Goal: Complete application form

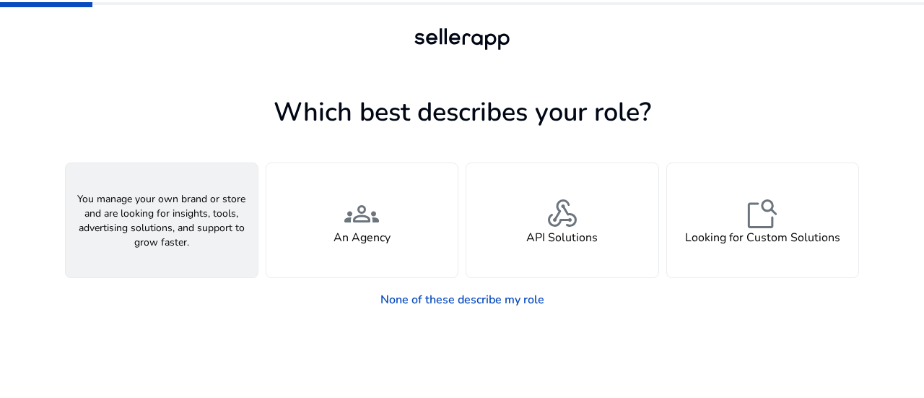
click at [184, 233] on div "person A Seller" at bounding box center [162, 220] width 192 height 114
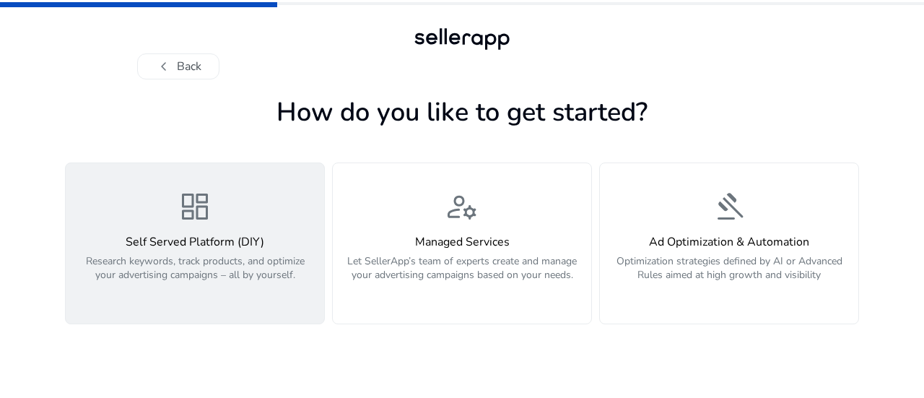
click at [202, 241] on h4 "Self Served Platform (DIY)" at bounding box center [194, 242] width 241 height 14
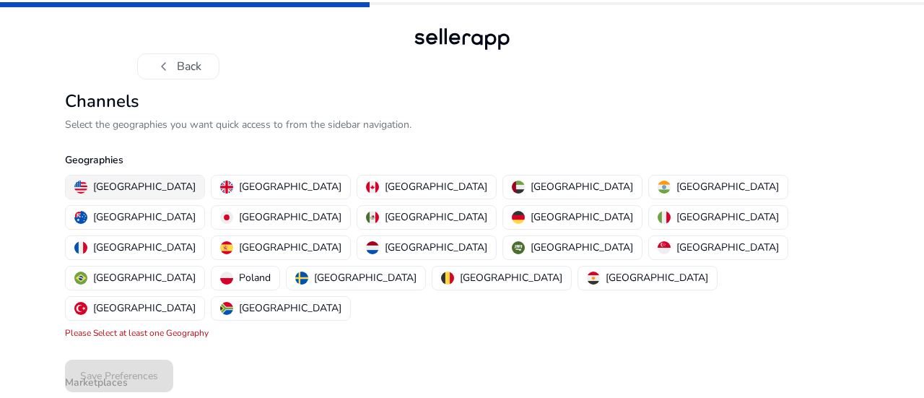
click at [120, 187] on p "[GEOGRAPHIC_DATA]" at bounding box center [144, 186] width 103 height 15
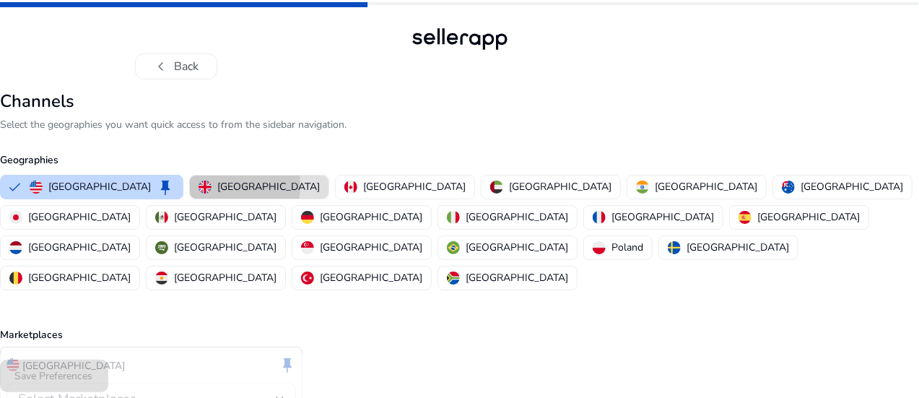
click at [238, 186] on div "[GEOGRAPHIC_DATA]" at bounding box center [259, 186] width 121 height 15
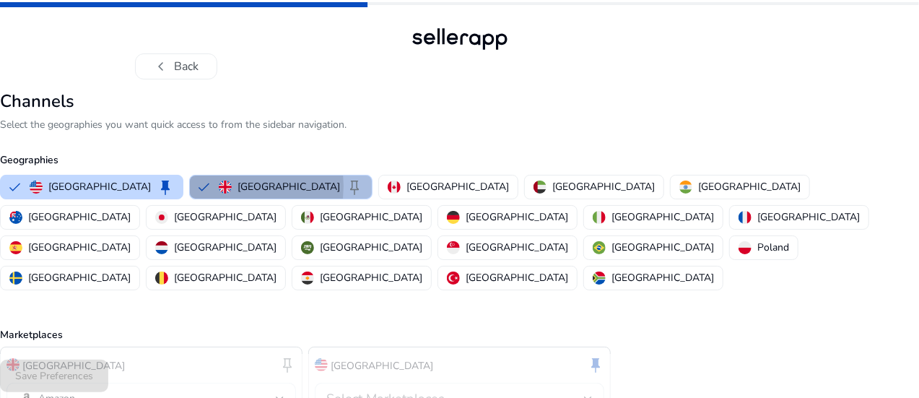
click at [232, 186] on img "button" at bounding box center [225, 187] width 13 height 13
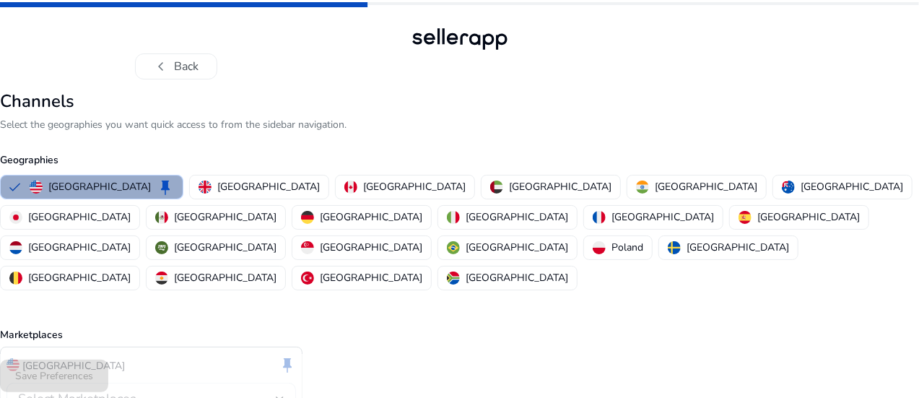
click at [151, 184] on p "[GEOGRAPHIC_DATA]" at bounding box center [99, 186] width 103 height 15
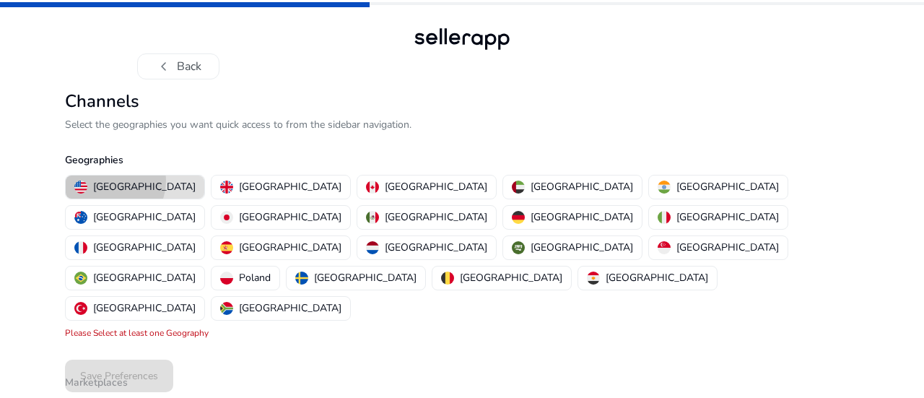
click at [108, 181] on p "[GEOGRAPHIC_DATA]" at bounding box center [144, 186] width 103 height 15
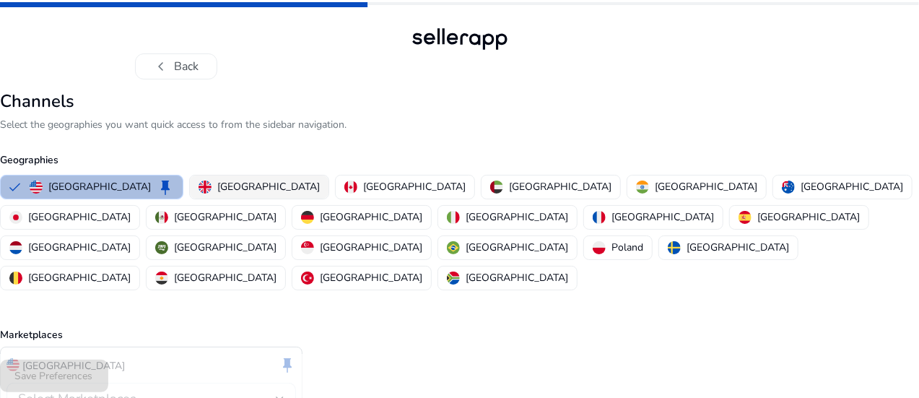
click at [263, 191] on p "[GEOGRAPHIC_DATA]" at bounding box center [268, 186] width 103 height 15
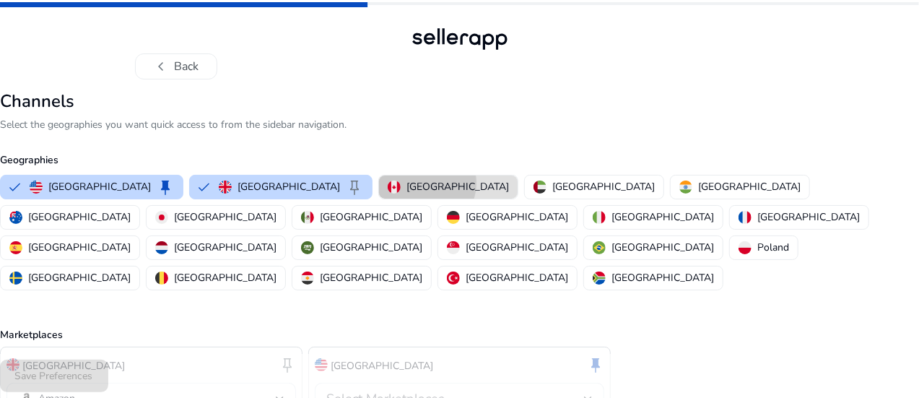
click at [418, 183] on p "[GEOGRAPHIC_DATA]" at bounding box center [458, 186] width 103 height 15
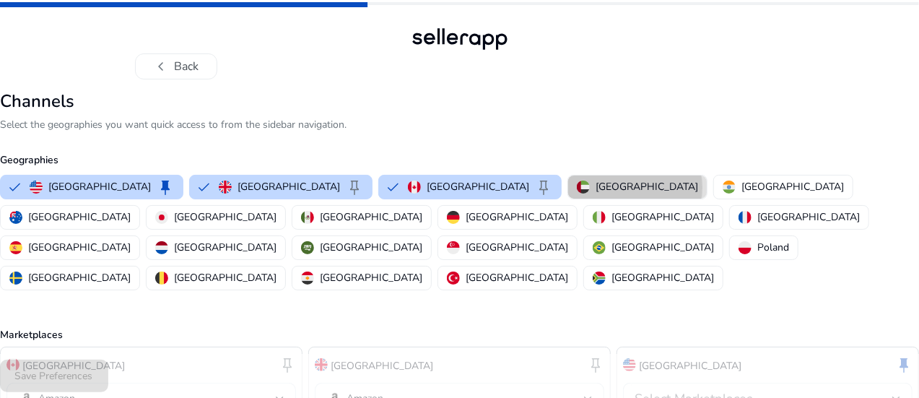
click at [596, 187] on p "[GEOGRAPHIC_DATA]" at bounding box center [647, 186] width 103 height 15
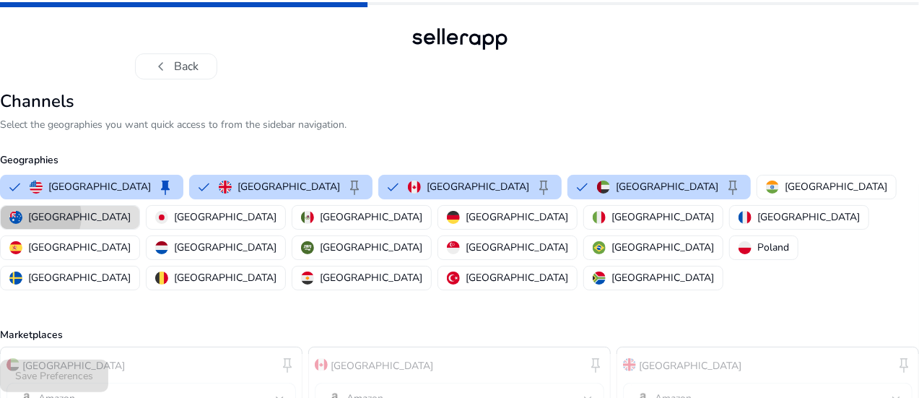
click at [131, 209] on p "[GEOGRAPHIC_DATA]" at bounding box center [79, 216] width 103 height 15
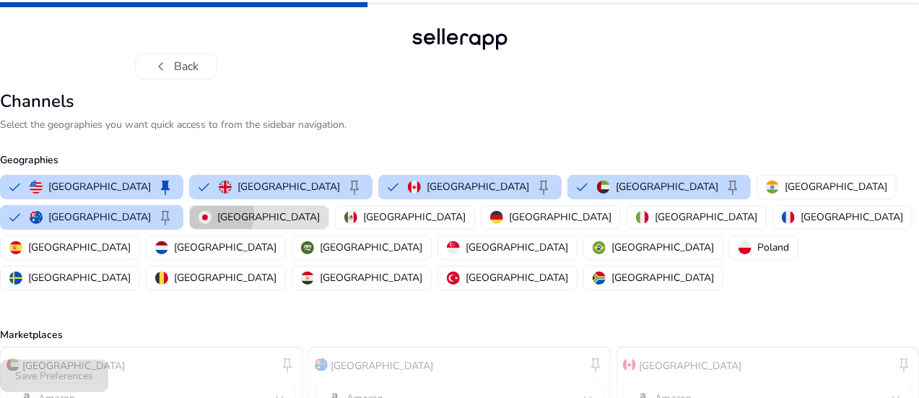
click at [215, 214] on div "[GEOGRAPHIC_DATA]" at bounding box center [259, 216] width 121 height 15
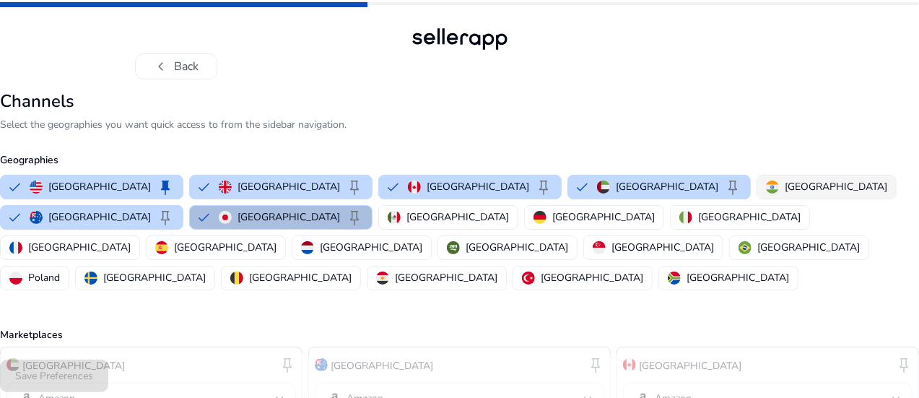
click at [785, 181] on p "[GEOGRAPHIC_DATA]" at bounding box center [836, 186] width 103 height 15
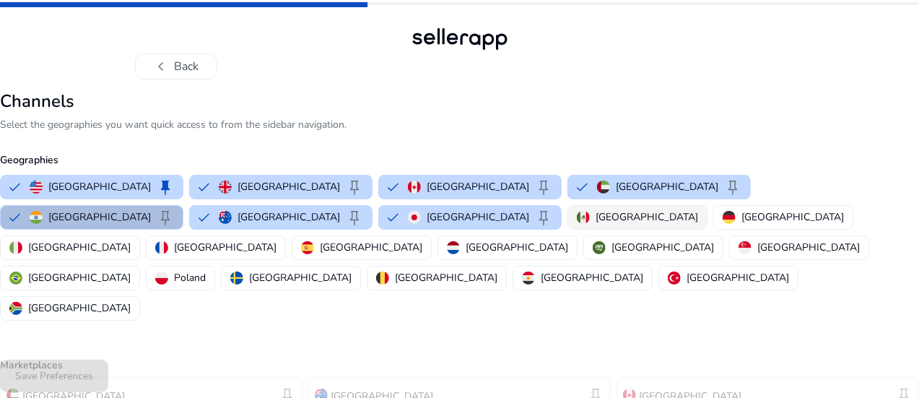
click at [577, 217] on div "[GEOGRAPHIC_DATA]" at bounding box center [637, 216] width 121 height 15
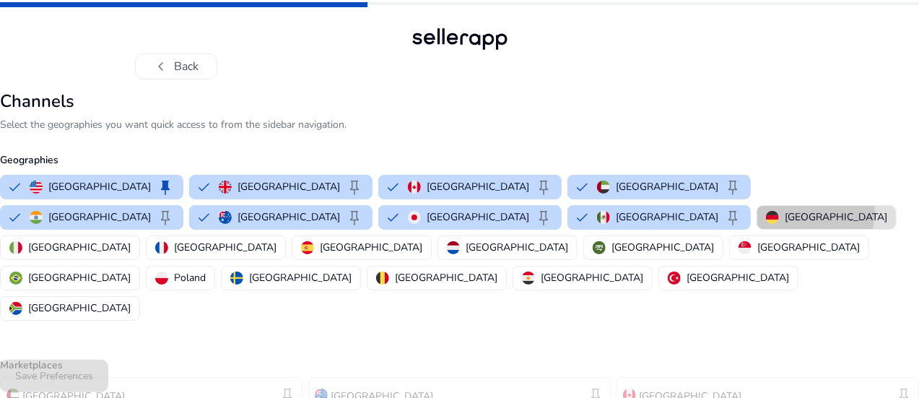
click at [785, 212] on p "[GEOGRAPHIC_DATA]" at bounding box center [836, 216] width 103 height 15
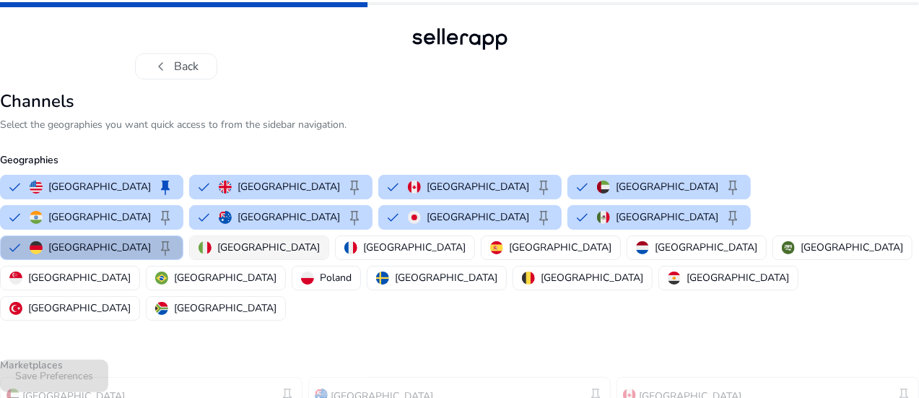
click at [320, 240] on p "[GEOGRAPHIC_DATA]" at bounding box center [268, 247] width 103 height 15
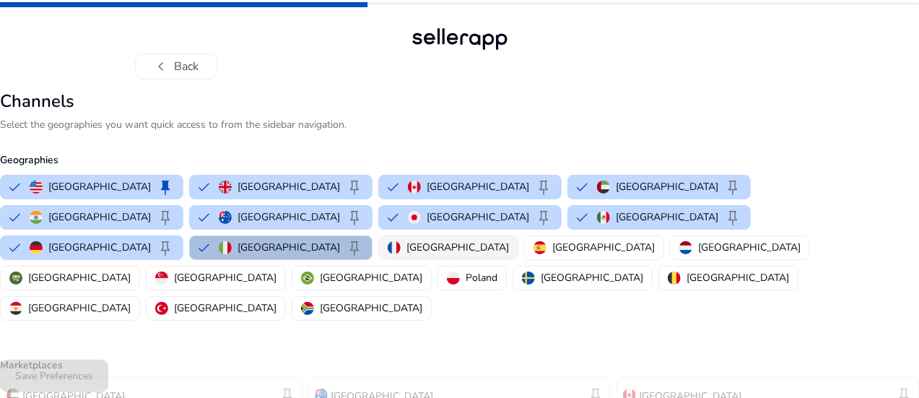
click at [509, 240] on div "[GEOGRAPHIC_DATA]" at bounding box center [448, 247] width 121 height 15
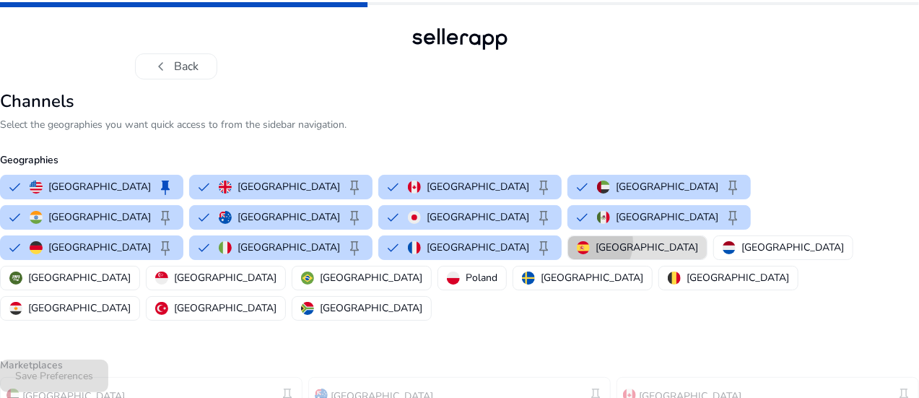
drag, startPoint x: 786, startPoint y: 212, endPoint x: 774, endPoint y: 231, distance: 23.0
click at [590, 241] on img "button" at bounding box center [583, 247] width 13 height 13
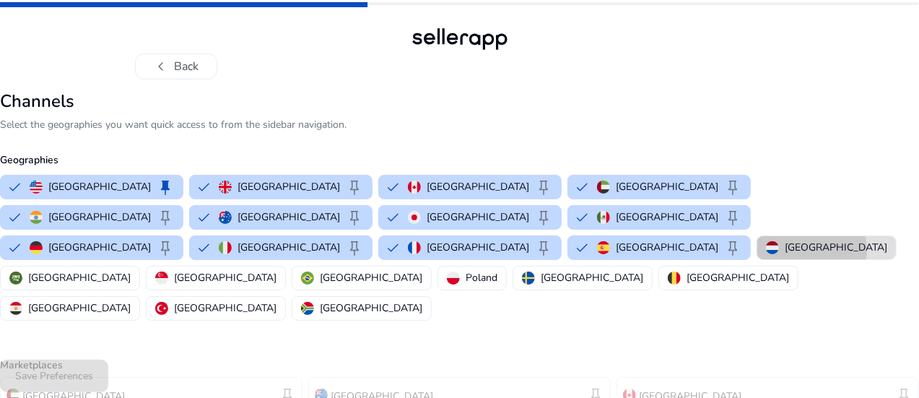
click at [785, 248] on p "[GEOGRAPHIC_DATA]" at bounding box center [836, 247] width 103 height 15
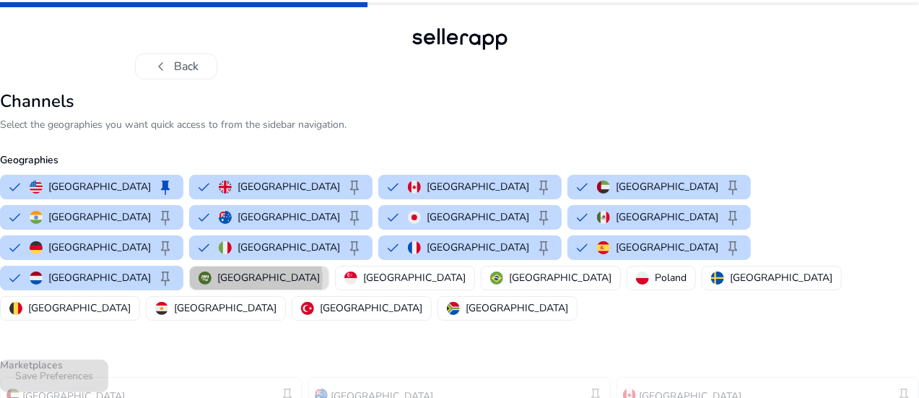
click at [320, 270] on p "[GEOGRAPHIC_DATA]" at bounding box center [268, 277] width 103 height 15
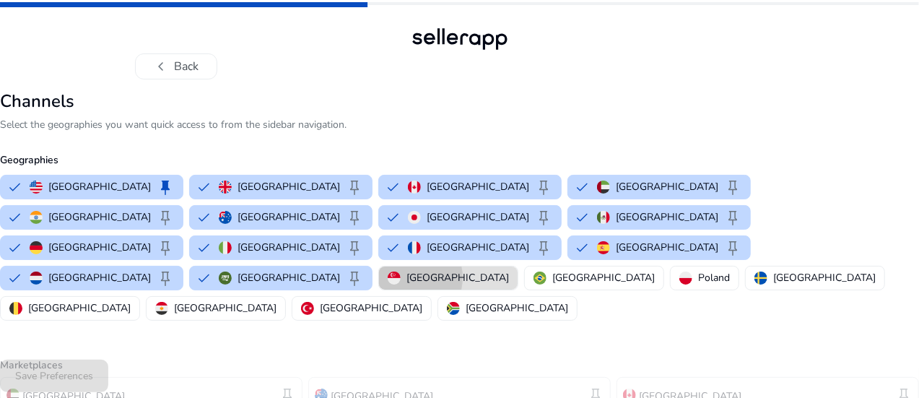
click at [490, 270] on p "[GEOGRAPHIC_DATA]" at bounding box center [458, 277] width 103 height 15
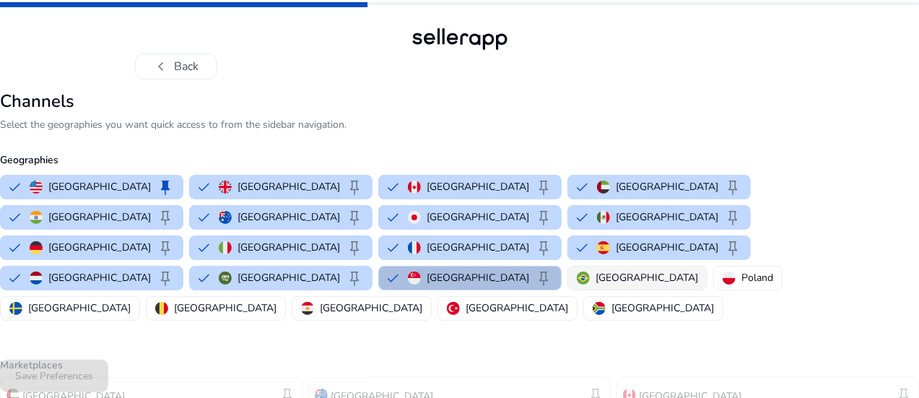
click at [620, 270] on div "[GEOGRAPHIC_DATA]" at bounding box center [637, 277] width 121 height 15
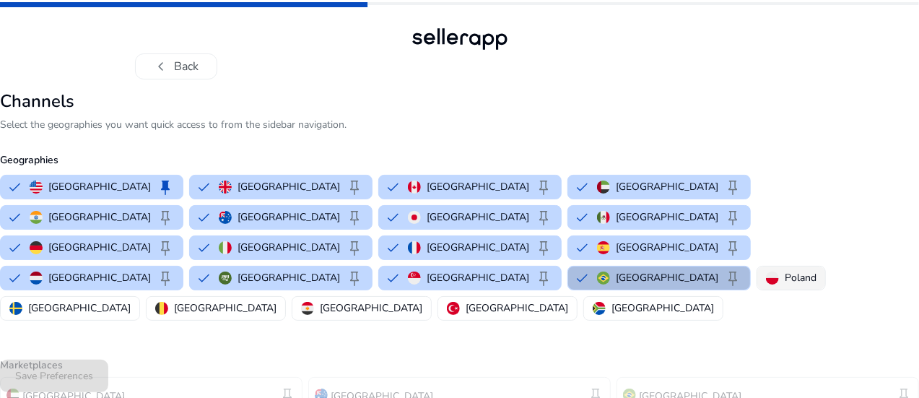
click at [766, 270] on div "Poland" at bounding box center [791, 277] width 51 height 15
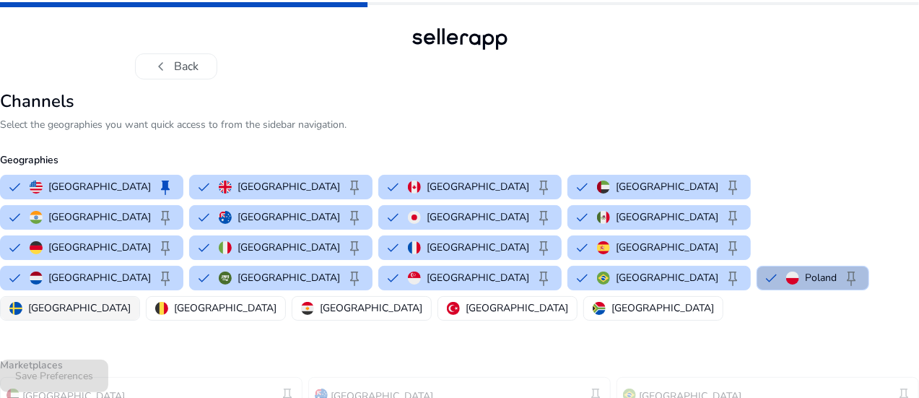
click at [95, 300] on p "[GEOGRAPHIC_DATA]" at bounding box center [79, 307] width 103 height 15
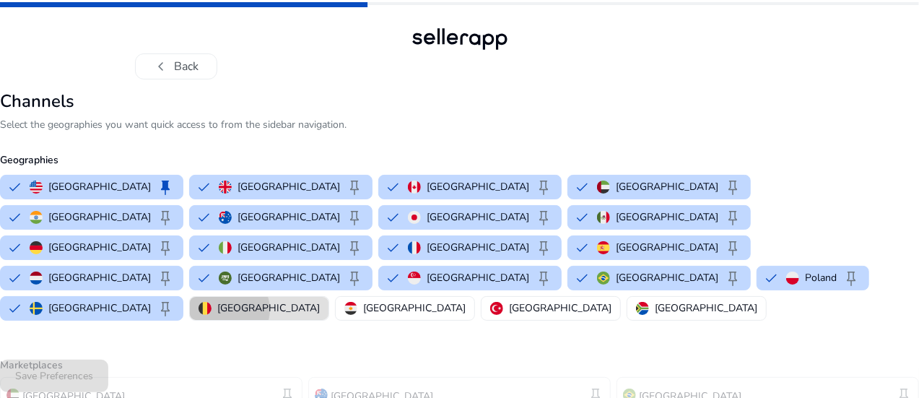
click at [225, 300] on p "[GEOGRAPHIC_DATA]" at bounding box center [268, 307] width 103 height 15
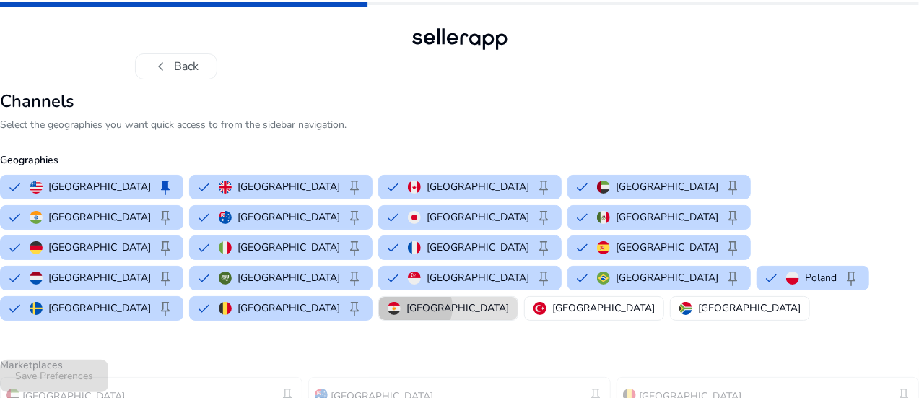
click at [407, 300] on p "[GEOGRAPHIC_DATA]" at bounding box center [458, 307] width 103 height 15
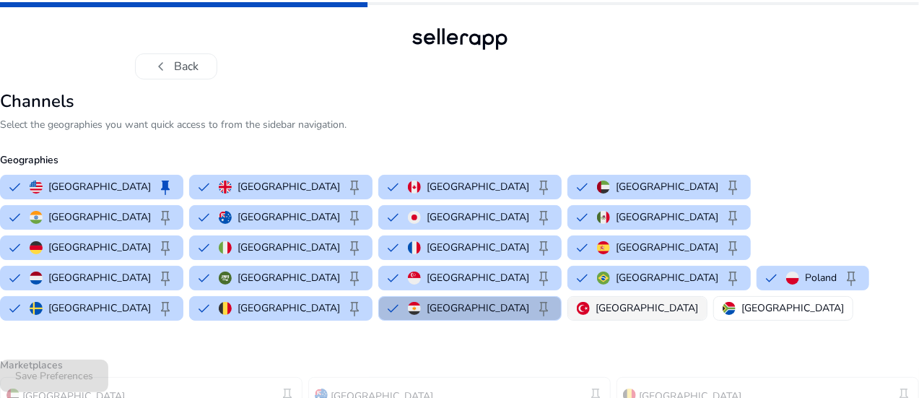
click at [596, 300] on p "[GEOGRAPHIC_DATA]" at bounding box center [647, 307] width 103 height 15
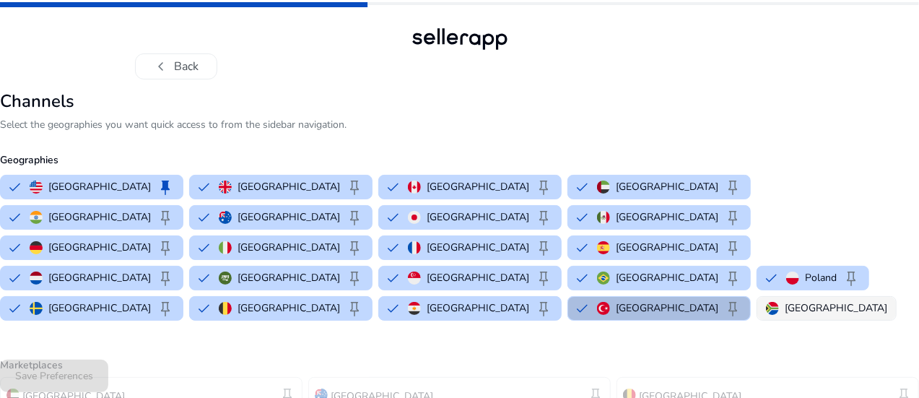
click at [766, 300] on div "[GEOGRAPHIC_DATA]" at bounding box center [826, 307] width 121 height 15
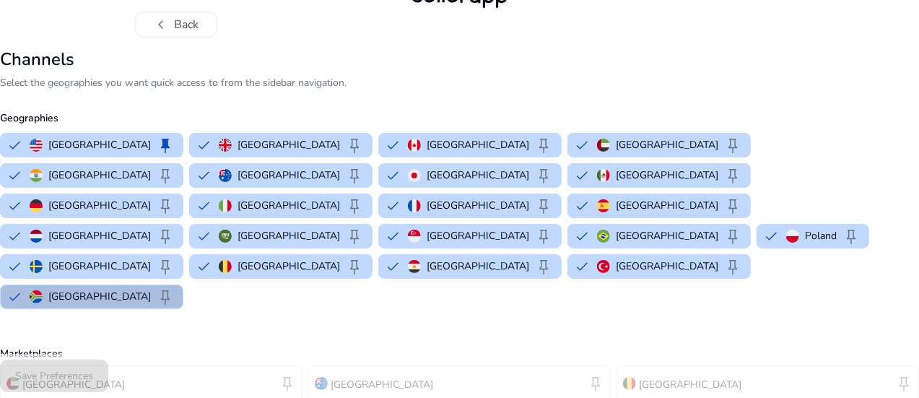
scroll to position [72, 0]
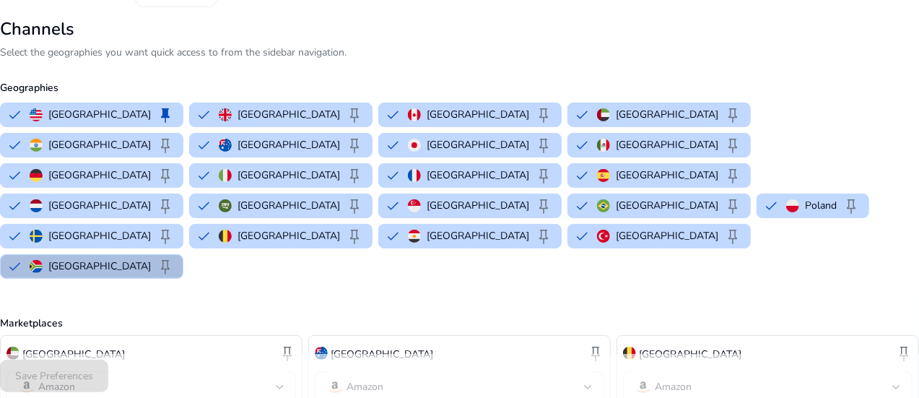
click at [151, 258] on p "[GEOGRAPHIC_DATA]" at bounding box center [99, 265] width 103 height 15
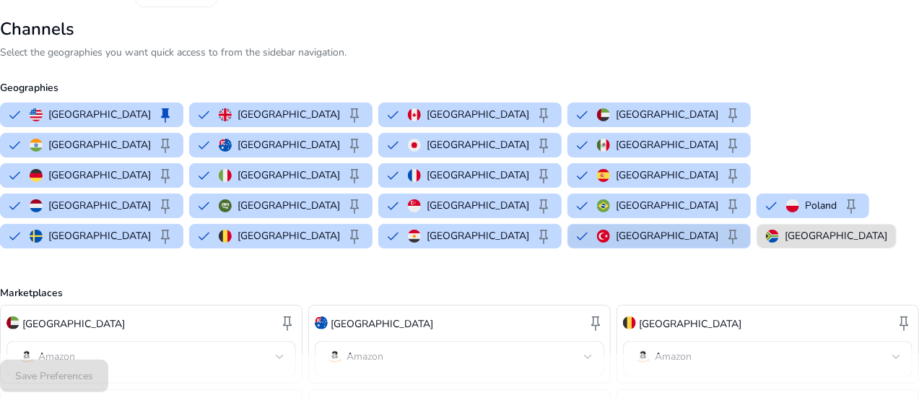
click at [597, 230] on img "button" at bounding box center [603, 236] width 13 height 13
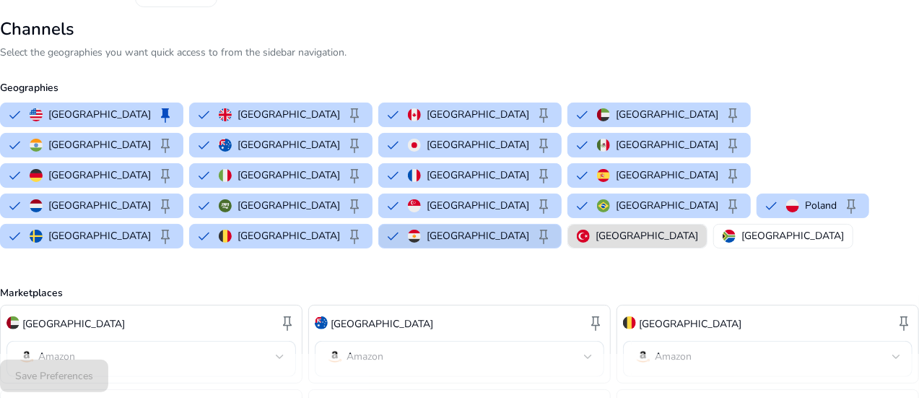
click at [379, 225] on button "Egypt keep" at bounding box center [470, 236] width 182 height 23
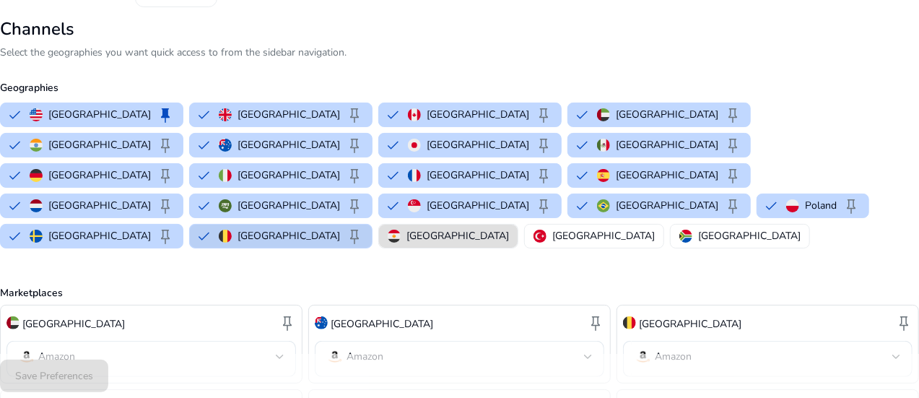
click at [227, 230] on img "button" at bounding box center [225, 236] width 13 height 13
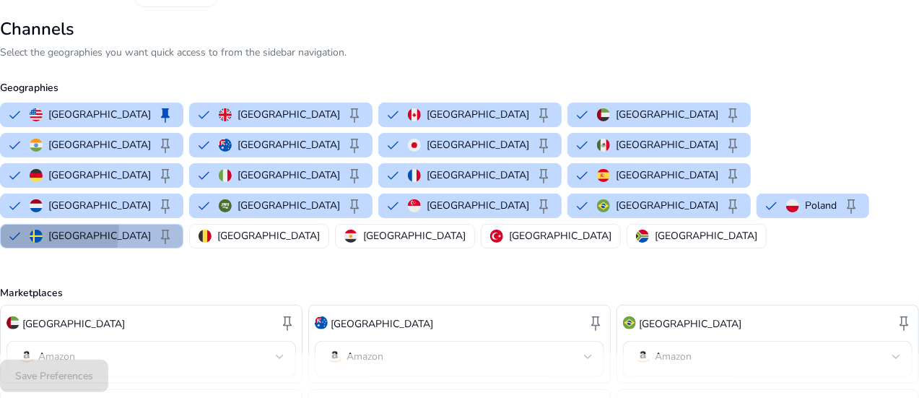
click at [79, 225] on button "Sweden keep" at bounding box center [92, 236] width 182 height 23
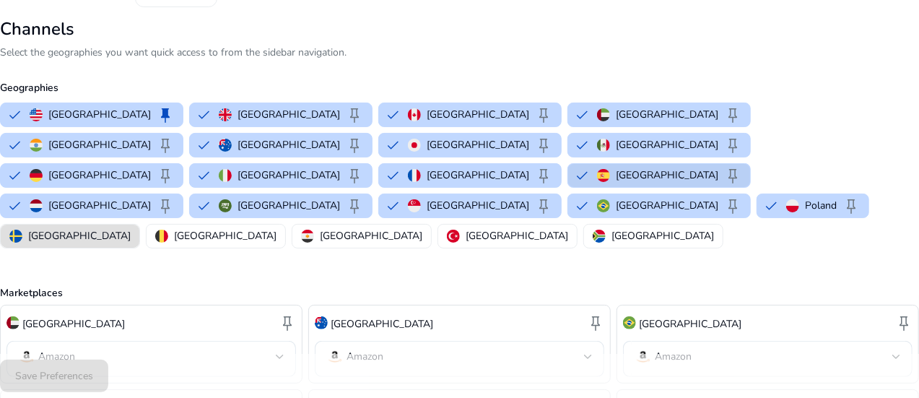
click at [616, 170] on p "[GEOGRAPHIC_DATA]" at bounding box center [667, 175] width 103 height 15
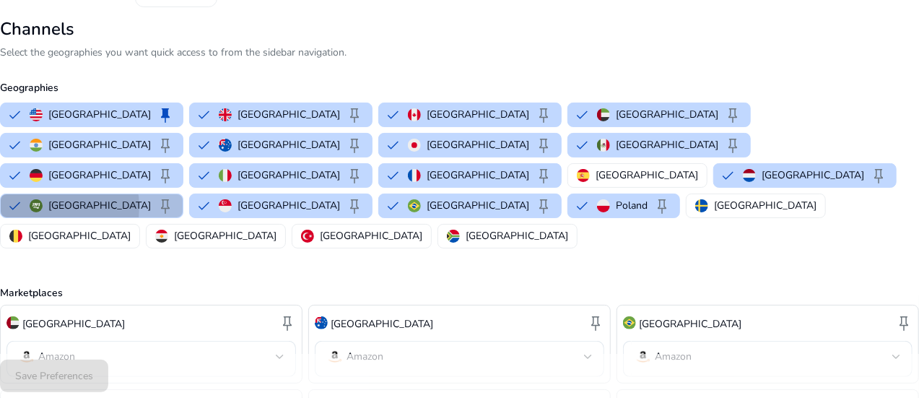
click at [174, 197] on div "Saudi Arabia keep" at bounding box center [102, 205] width 144 height 17
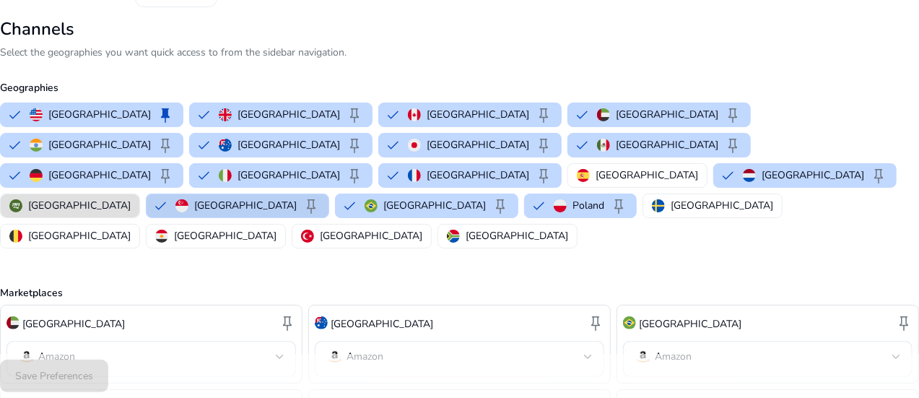
click at [297, 198] on p "[GEOGRAPHIC_DATA]" at bounding box center [245, 205] width 103 height 15
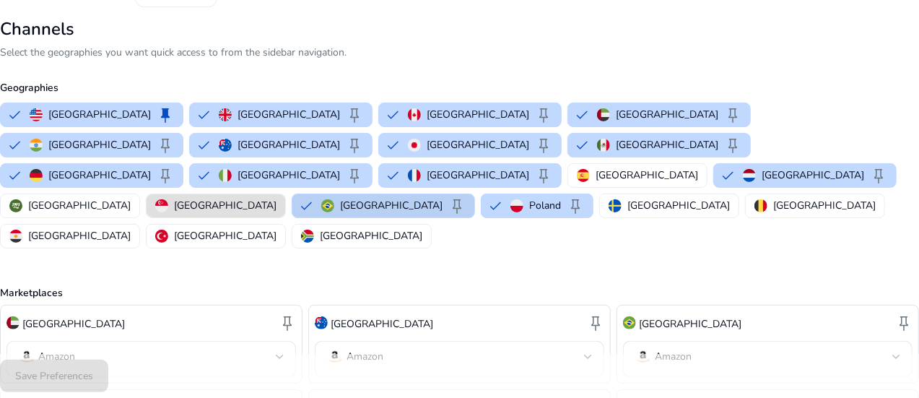
click at [440, 197] on div "Brazil keep" at bounding box center [393, 205] width 144 height 17
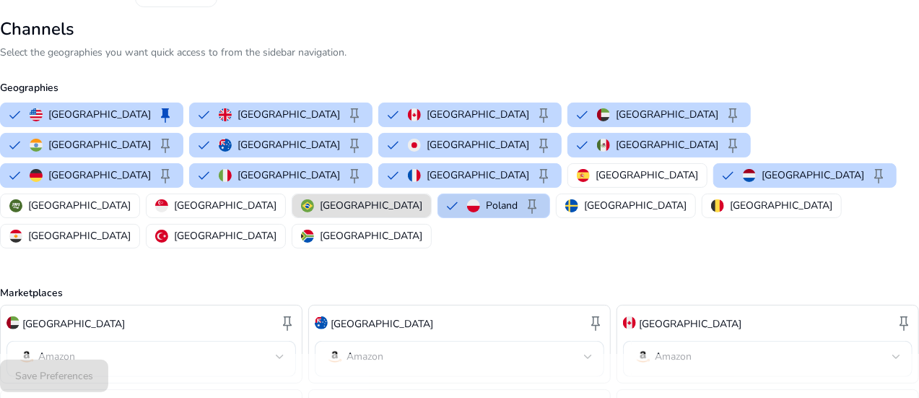
click at [513, 198] on p "Poland" at bounding box center [502, 205] width 32 height 15
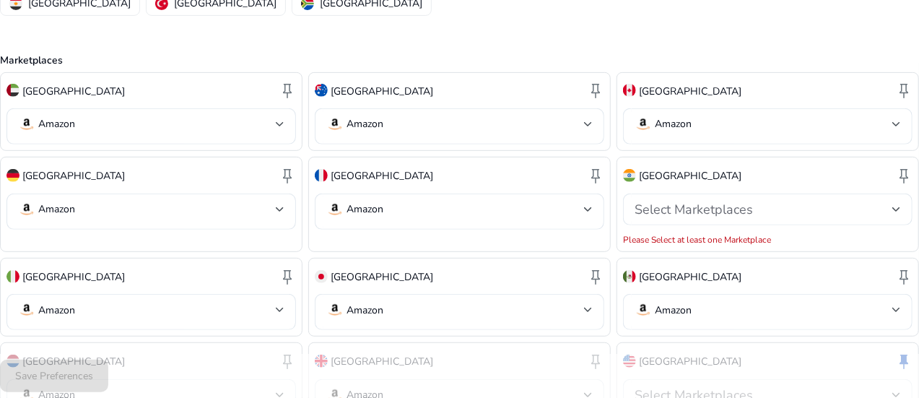
scroll to position [365, 0]
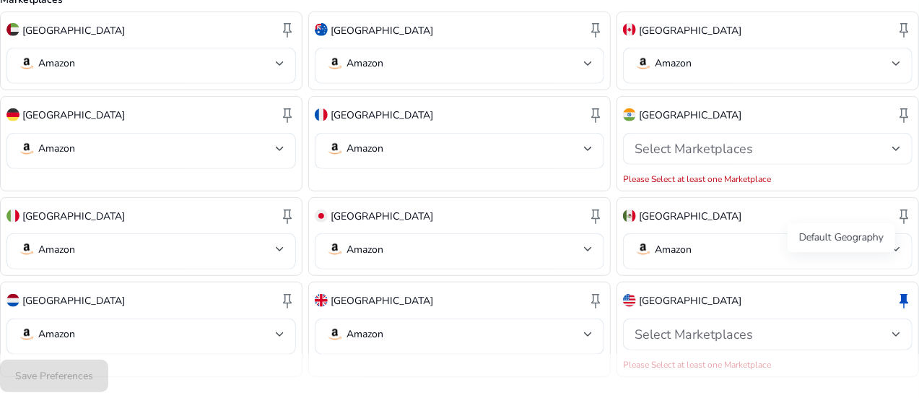
click at [895, 292] on span "keep" at bounding box center [903, 300] width 17 height 17
click at [765, 326] on div "Select Marketplaces" at bounding box center [764, 334] width 258 height 16
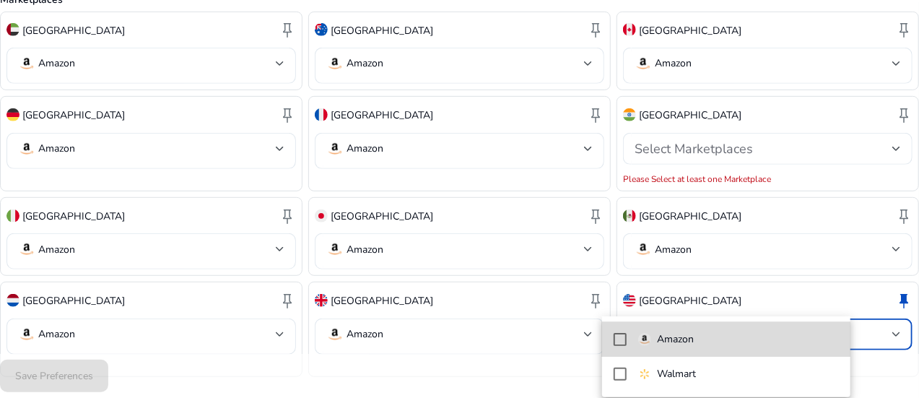
click at [677, 337] on p "Amazon" at bounding box center [675, 339] width 37 height 16
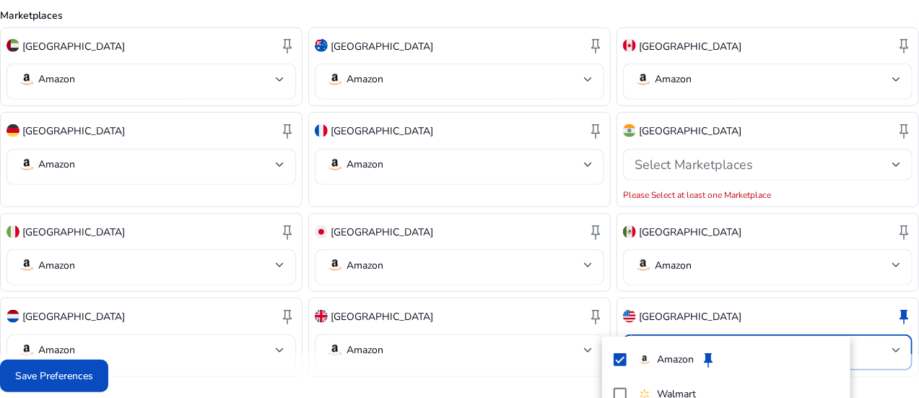
click at [433, 355] on div at bounding box center [459, 199] width 919 height 398
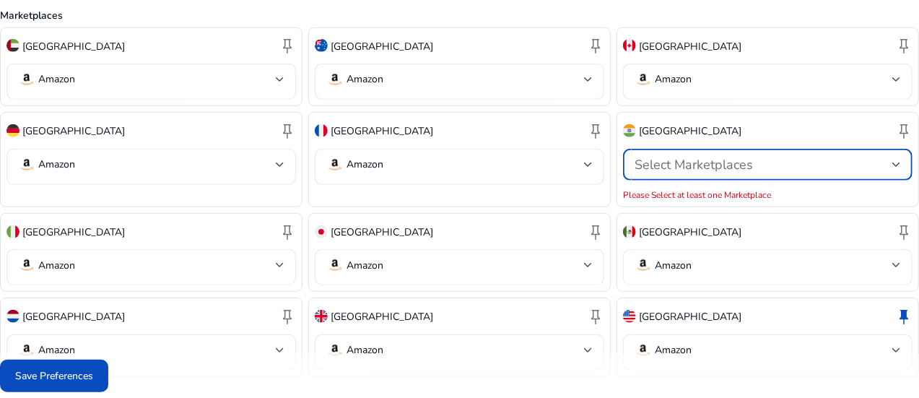
click at [732, 157] on div "Select Marketplaces" at bounding box center [764, 165] width 258 height 16
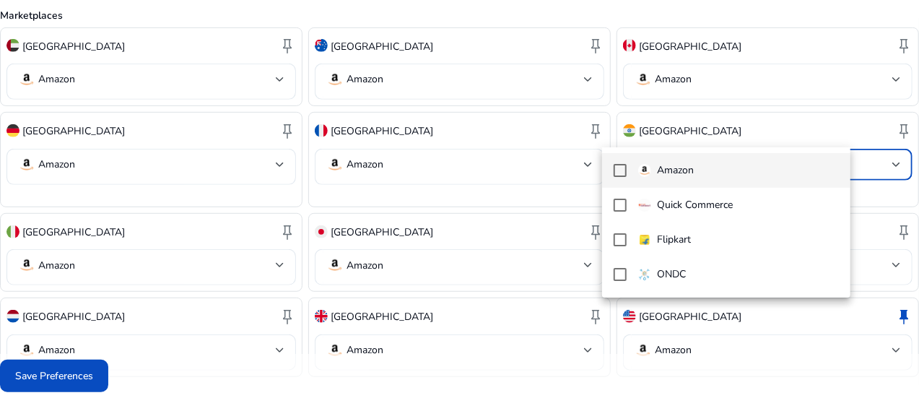
click at [715, 175] on span "Amazon" at bounding box center [738, 170] width 201 height 16
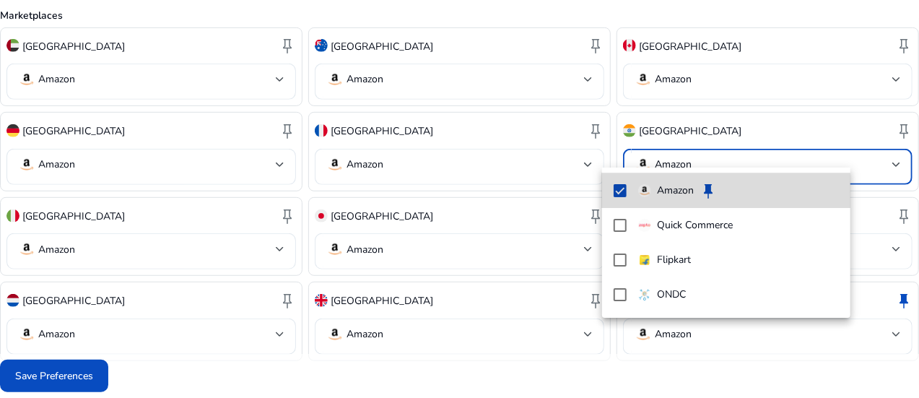
scroll to position [334, 0]
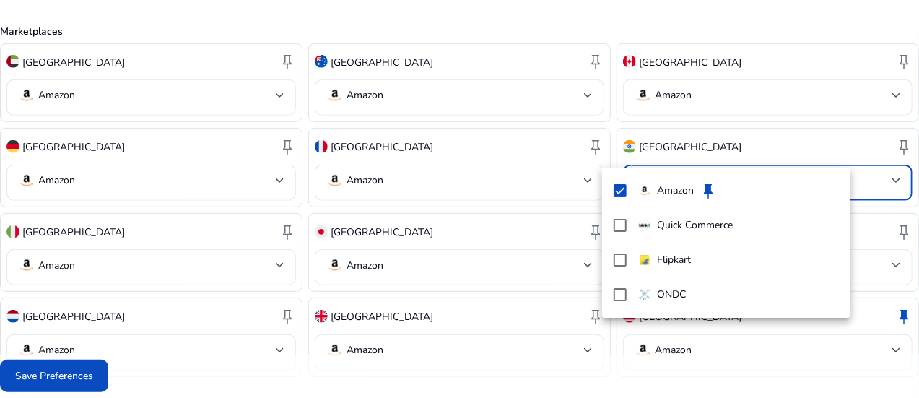
click at [903, 232] on div at bounding box center [459, 199] width 919 height 398
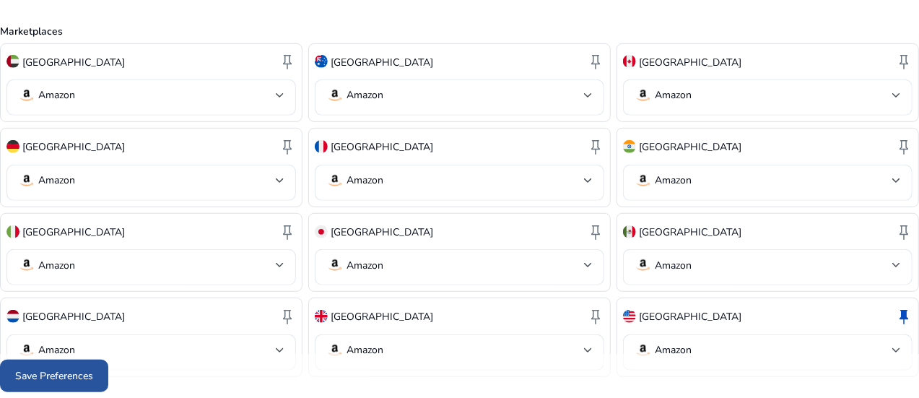
click at [93, 369] on span "Save Preferences" at bounding box center [54, 375] width 78 height 15
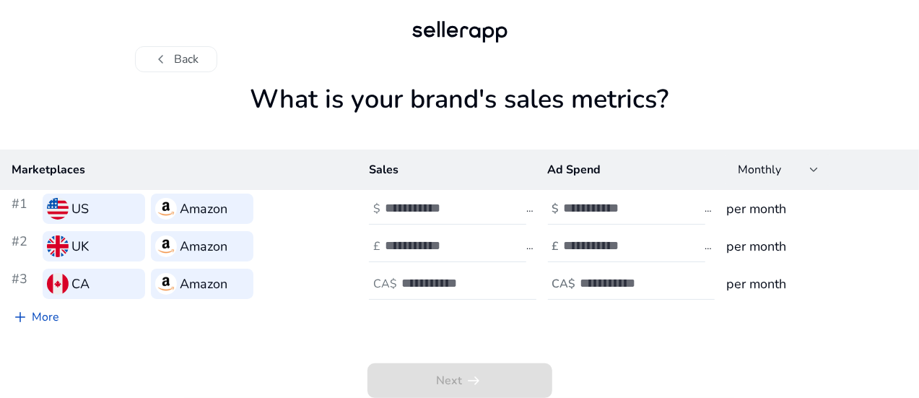
click at [760, 65] on div "chevron_left Back" at bounding box center [460, 59] width 650 height 26
